Goal: Check status: Check status

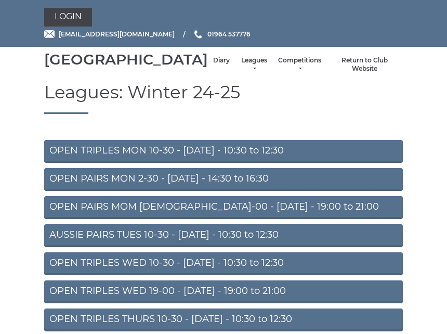
click at [213, 65] on link "Diary" at bounding box center [221, 60] width 17 height 9
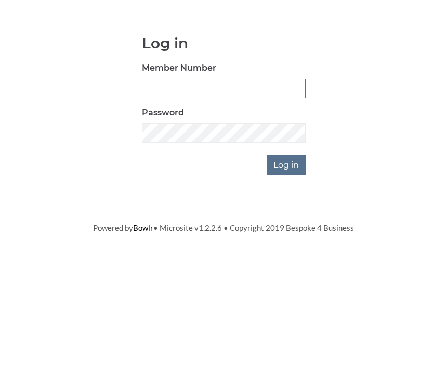
type input "0930"
click at [287, 250] on input "Log in" at bounding box center [286, 260] width 39 height 20
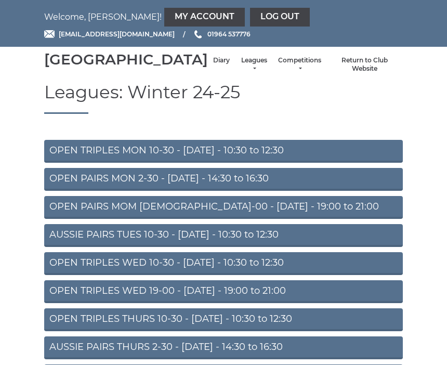
click at [208, 68] on li "Diary" at bounding box center [221, 65] width 27 height 28
click at [213, 65] on link "Diary" at bounding box center [221, 60] width 17 height 9
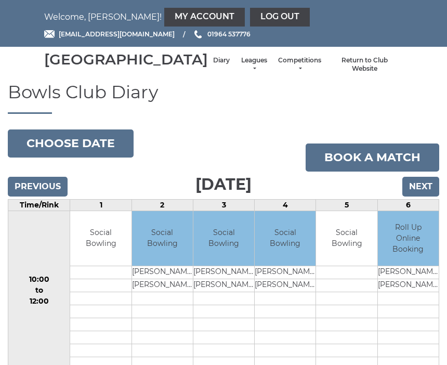
click at [47, 197] on input "Previous" at bounding box center [38, 187] width 60 height 20
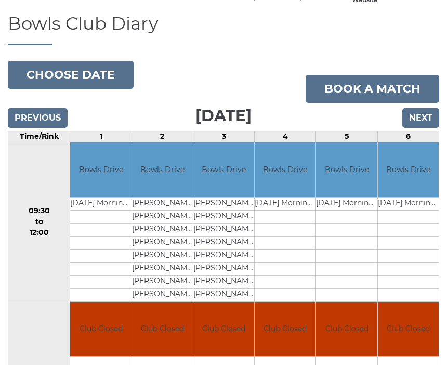
scroll to position [79, 0]
